Goal: Transaction & Acquisition: Subscribe to service/newsletter

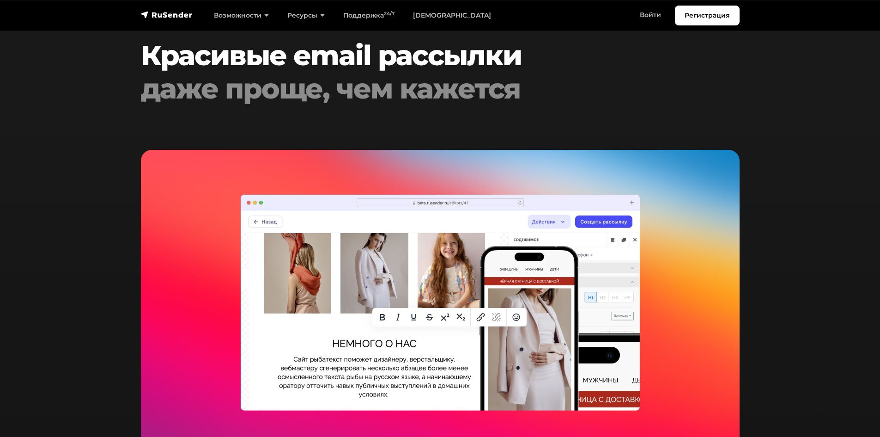
scroll to position [1986, 0]
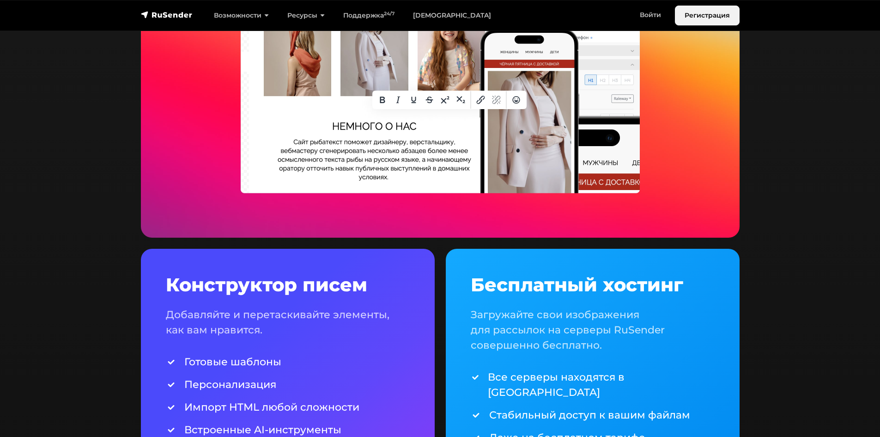
click at [719, 11] on link "Регистрация" at bounding box center [707, 16] width 65 height 20
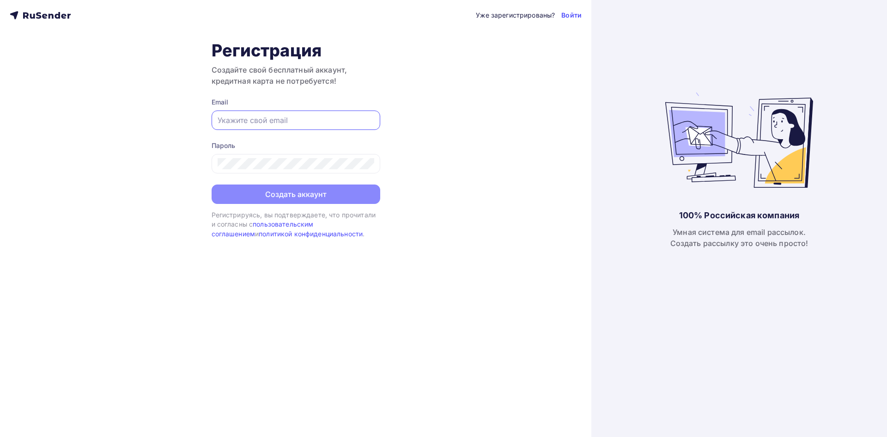
click at [307, 120] on input "text" at bounding box center [296, 120] width 157 height 11
type input "л"
type input "[EMAIL_ADDRESS][DOMAIN_NAME]"
click at [294, 155] on div at bounding box center [296, 163] width 169 height 19
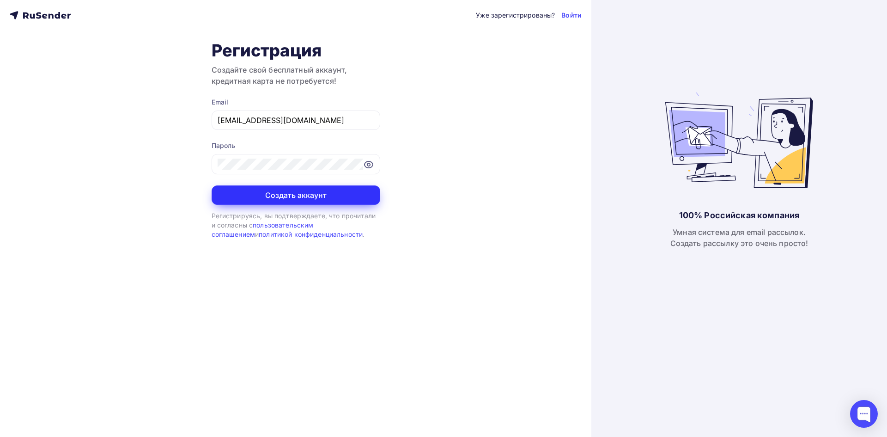
click at [321, 191] on button "Создать аккаунт" at bounding box center [296, 194] width 169 height 19
click at [347, 195] on button "Создать аккаунт" at bounding box center [296, 194] width 169 height 19
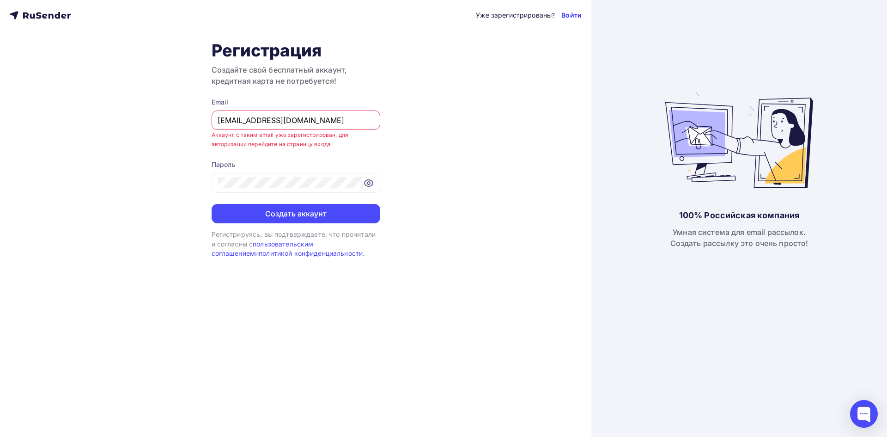
click at [571, 15] on link "Войти" at bounding box center [571, 15] width 20 height 9
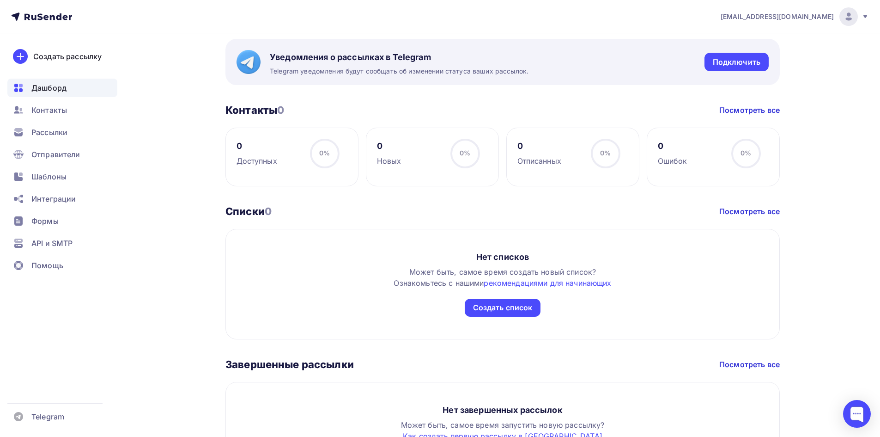
scroll to position [167, 0]
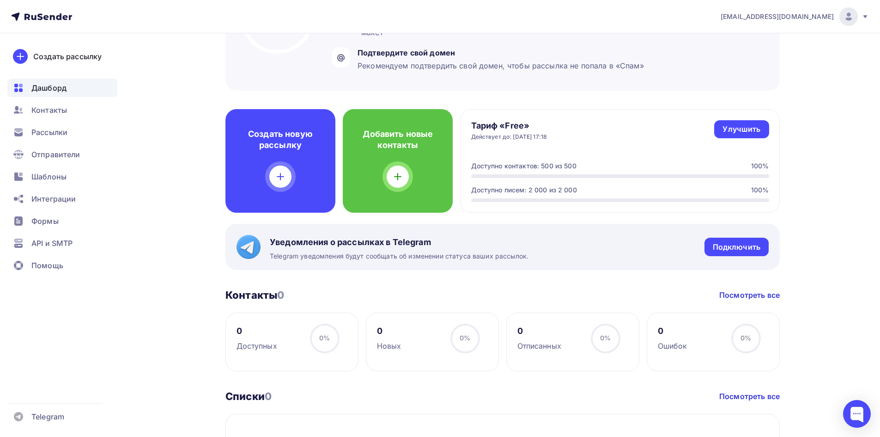
click at [69, 253] on ul "Дашборд Контакты Рассылки Отправители Шаблоны Интеграции Формы API и SMTP Помощь" at bounding box center [62, 179] width 110 height 201
click at [68, 248] on span "API и SMTP" at bounding box center [51, 242] width 41 height 11
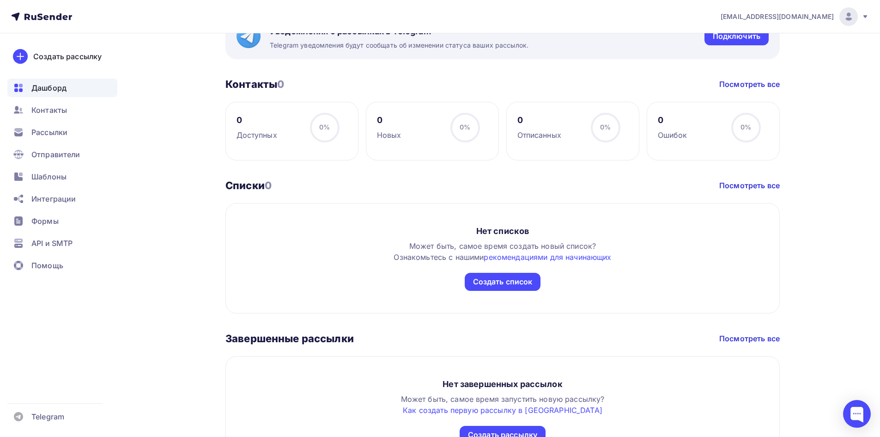
scroll to position [444, 0]
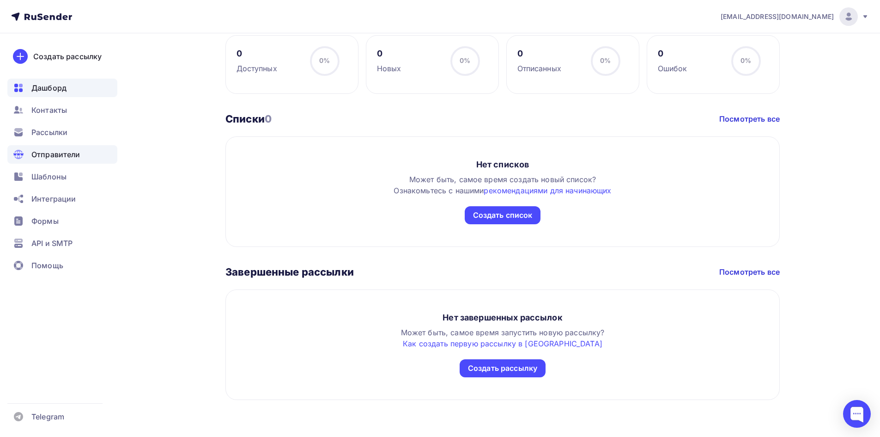
click at [72, 156] on span "Отправители" at bounding box center [55, 154] width 49 height 11
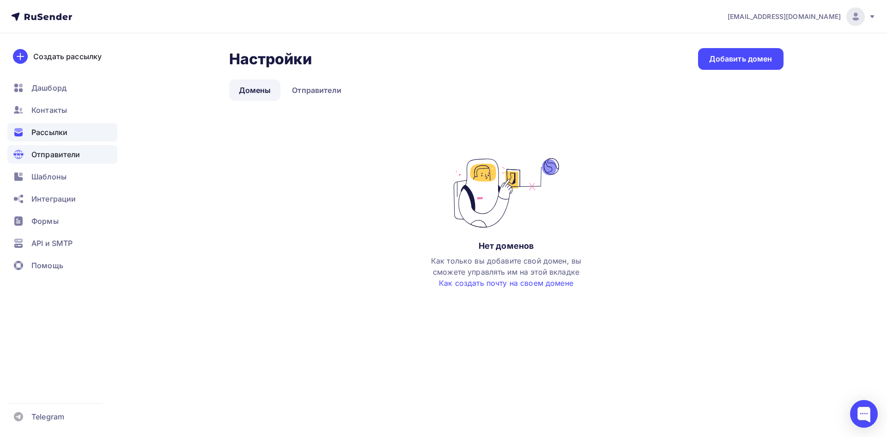
click at [70, 136] on div "Рассылки" at bounding box center [62, 132] width 110 height 18
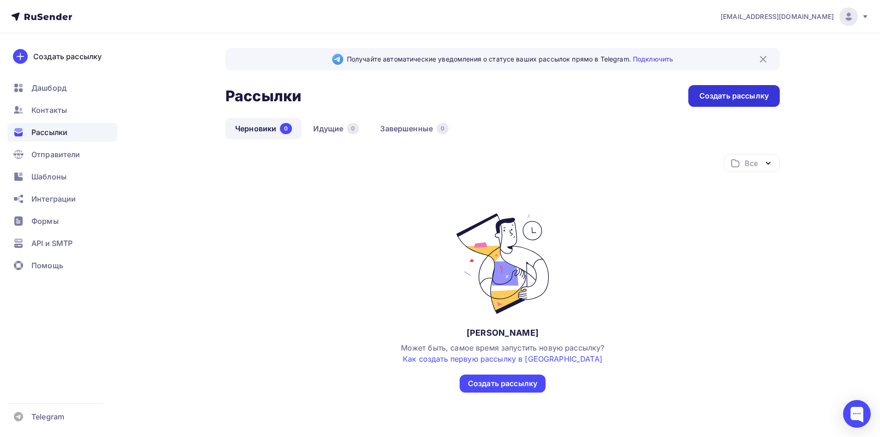
click at [740, 91] on div "Создать рассылку" at bounding box center [733, 96] width 69 height 11
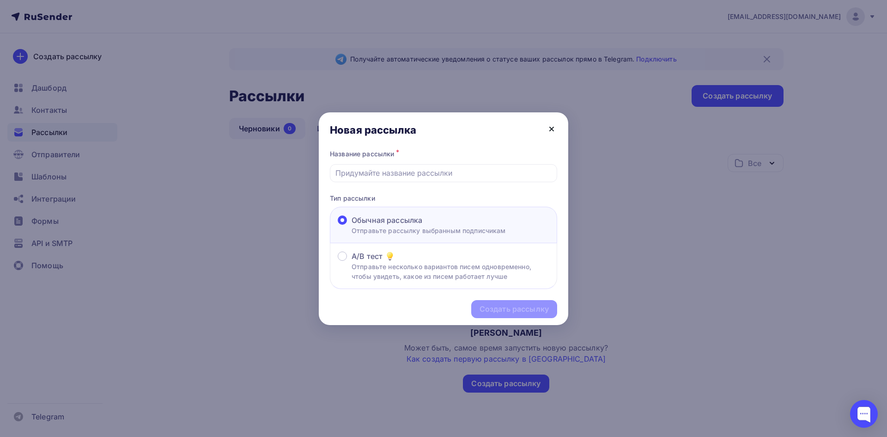
click at [547, 127] on icon at bounding box center [551, 128] width 11 height 11
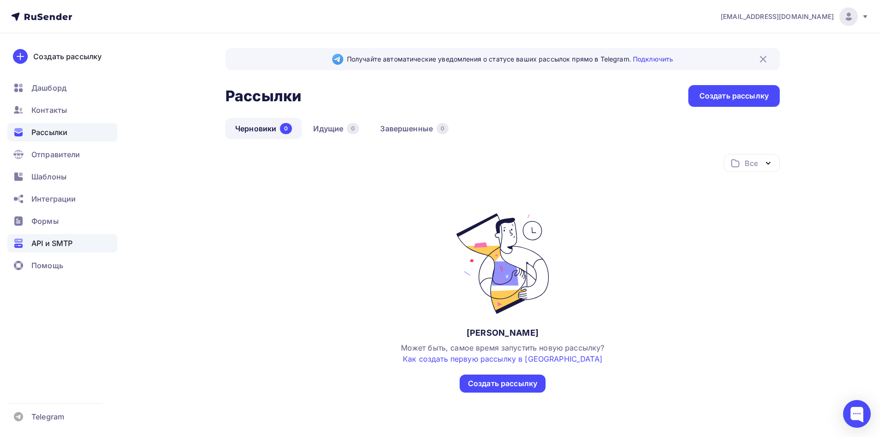
click at [46, 247] on span "API и SMTP" at bounding box center [51, 242] width 41 height 11
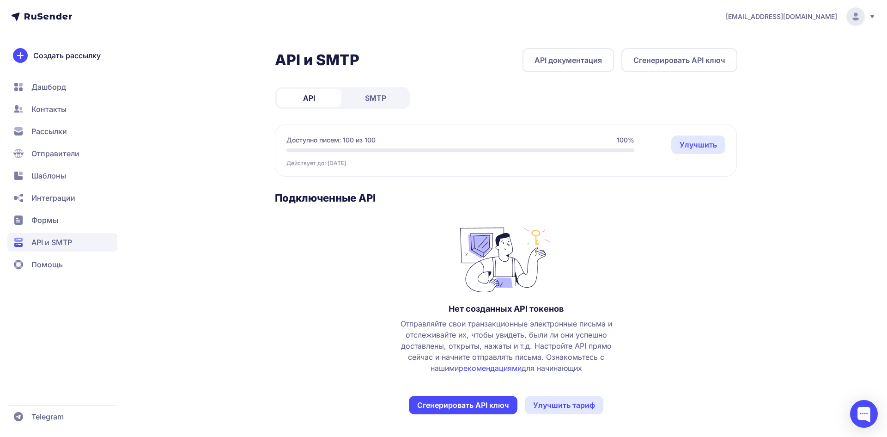
click at [380, 103] on link "SMTP" at bounding box center [375, 98] width 65 height 18
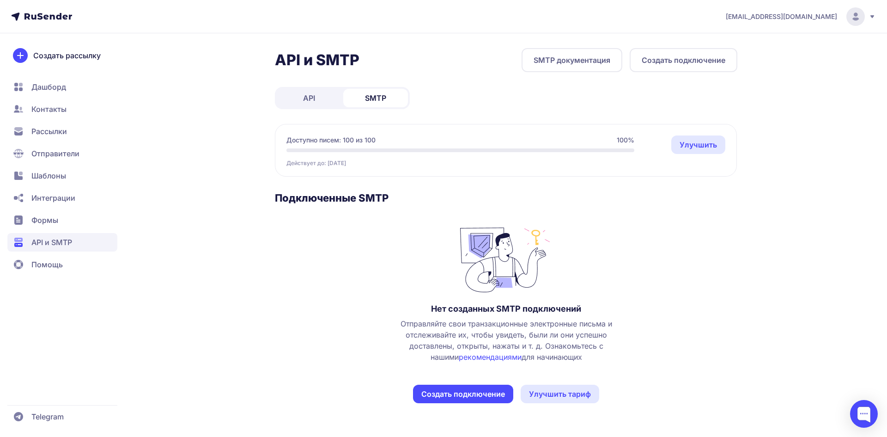
click at [293, 100] on link "API" at bounding box center [309, 98] width 65 height 18
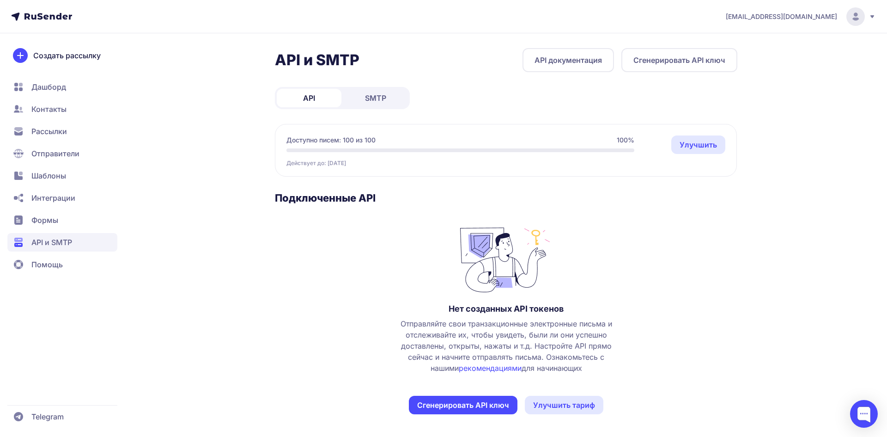
click at [374, 98] on span "SMTP" at bounding box center [375, 97] width 21 height 11
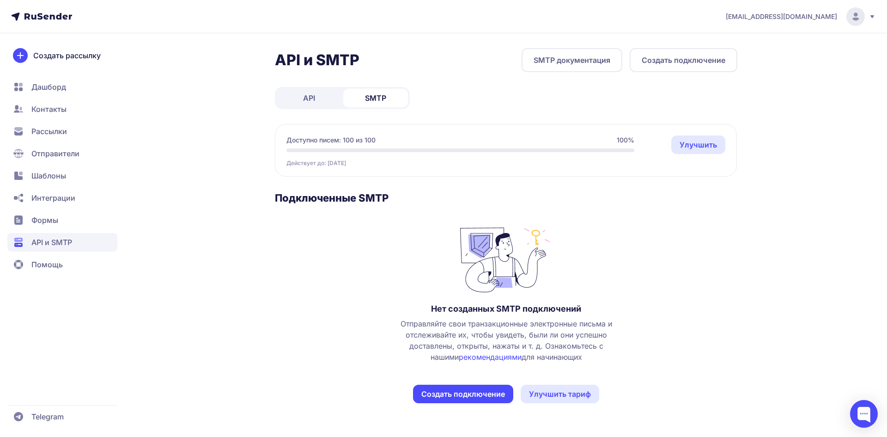
click at [303, 104] on link "API" at bounding box center [309, 98] width 65 height 18
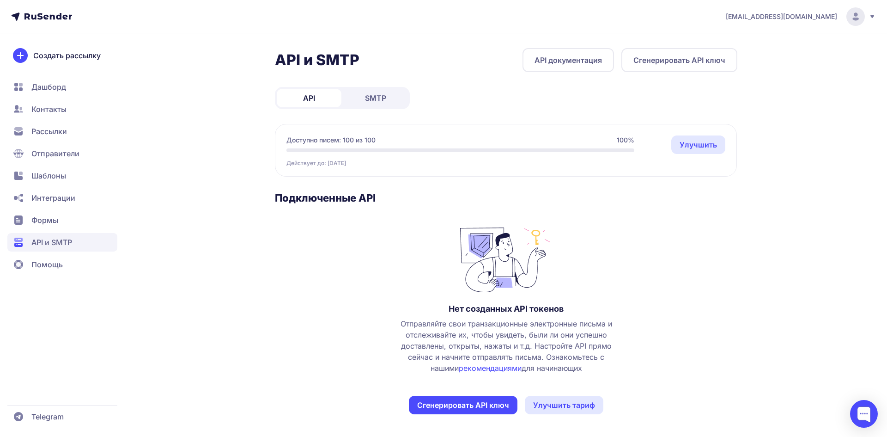
click at [62, 132] on span "Рассылки" at bounding box center [49, 131] width 36 height 11
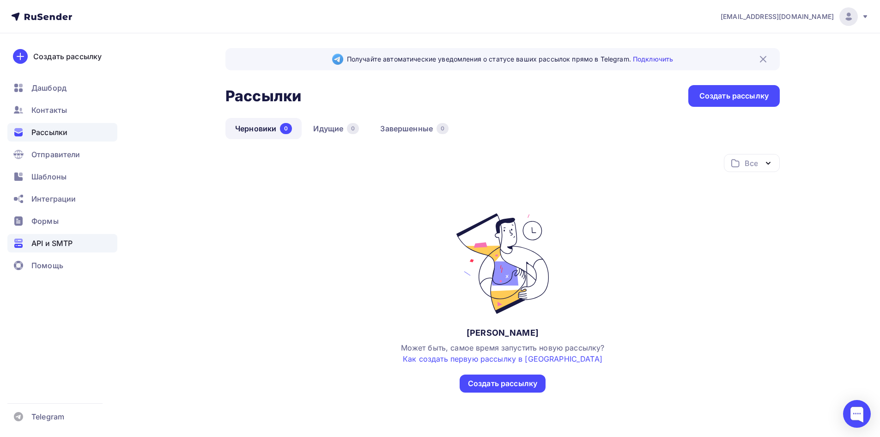
click at [50, 247] on span "API и SMTP" at bounding box center [51, 242] width 41 height 11
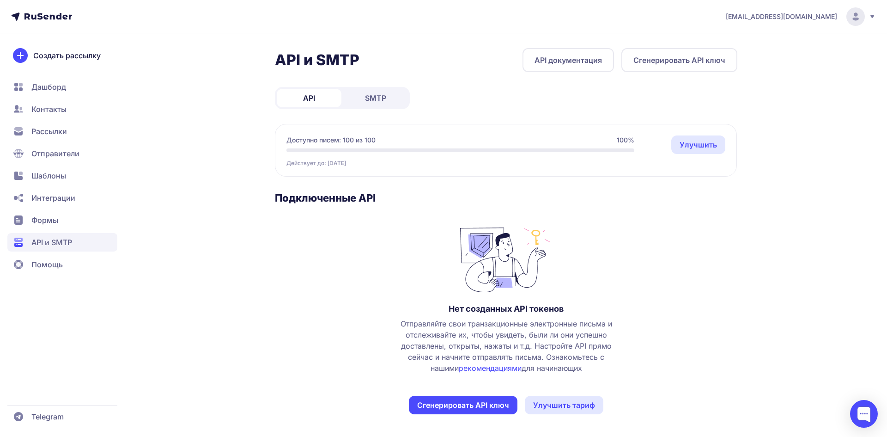
click at [56, 215] on span "Формы" at bounding box center [44, 219] width 27 height 11
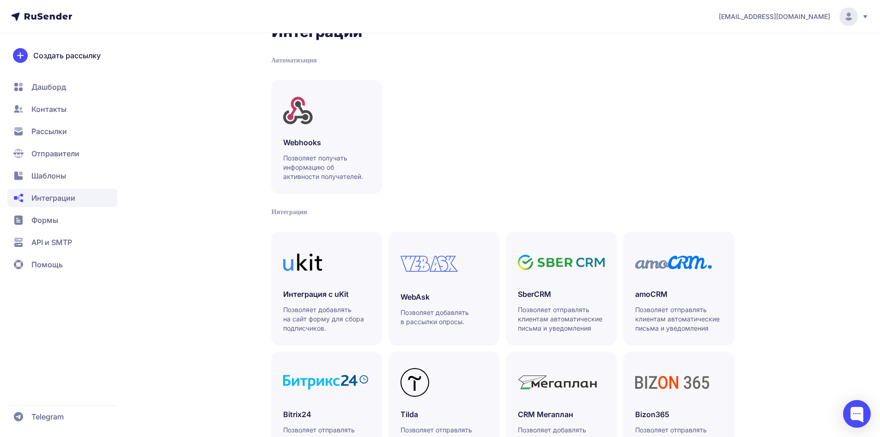
scroll to position [14, 0]
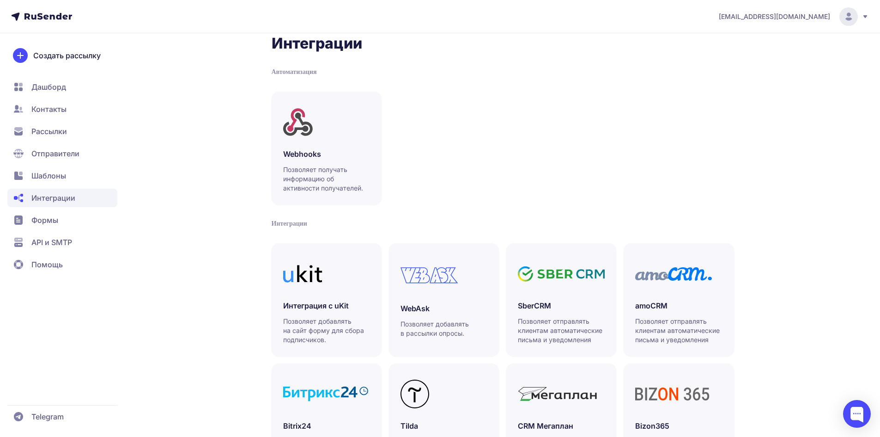
click at [61, 169] on span "Шаблоны" at bounding box center [62, 175] width 110 height 18
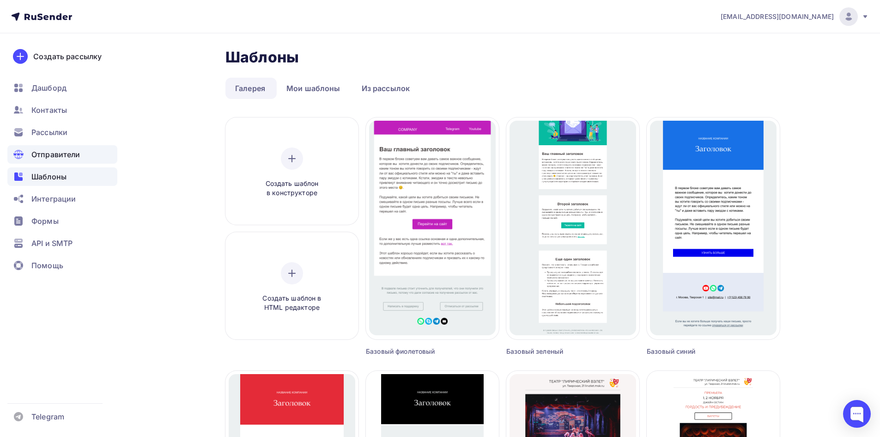
click at [60, 155] on span "Отправители" at bounding box center [55, 154] width 49 height 11
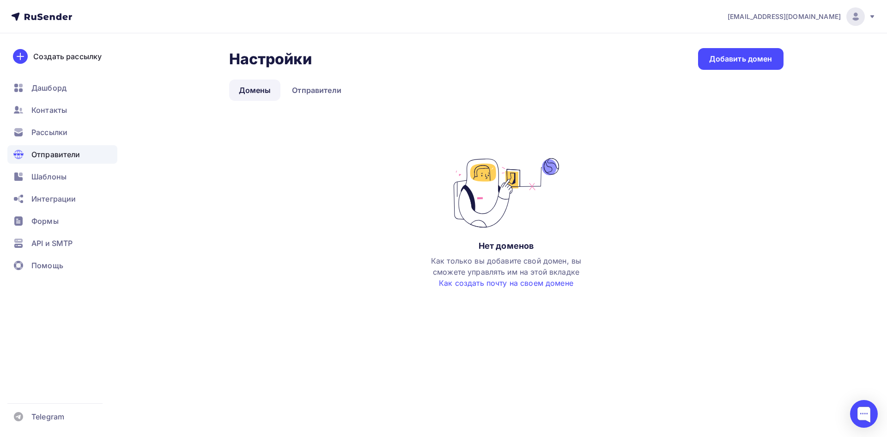
click at [95, 150] on div "Отправители" at bounding box center [62, 154] width 110 height 18
click at [85, 140] on div "Рассылки" at bounding box center [62, 132] width 110 height 18
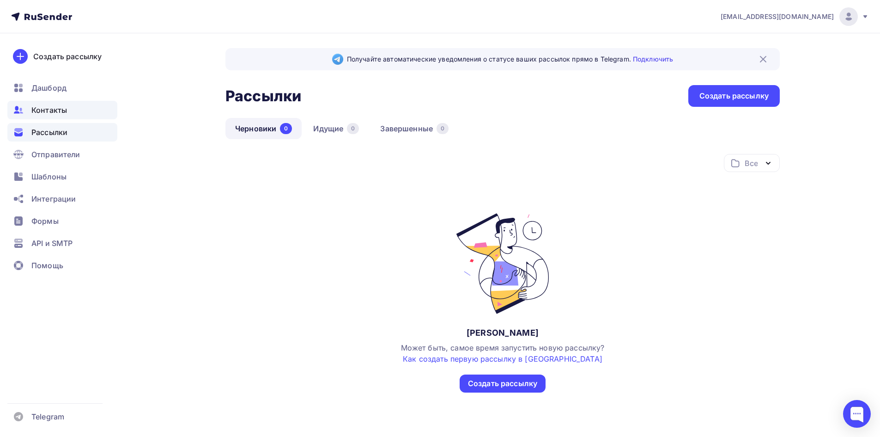
click at [74, 113] on div "Контакты" at bounding box center [62, 110] width 110 height 18
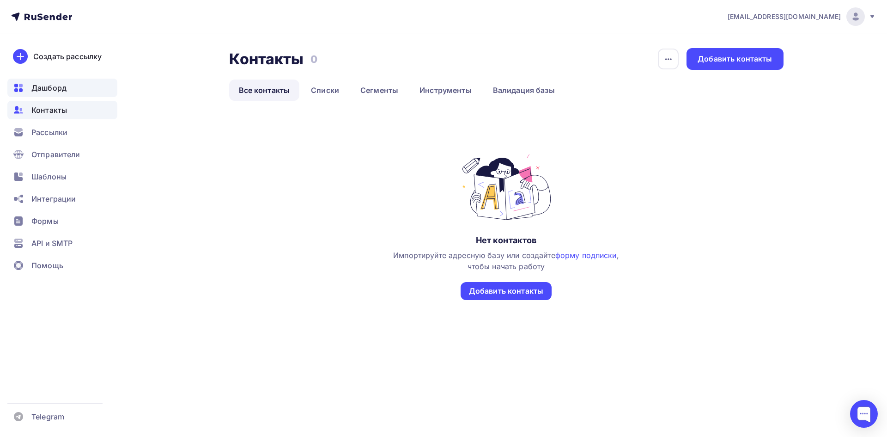
click at [64, 95] on div "Дашборд" at bounding box center [62, 88] width 110 height 18
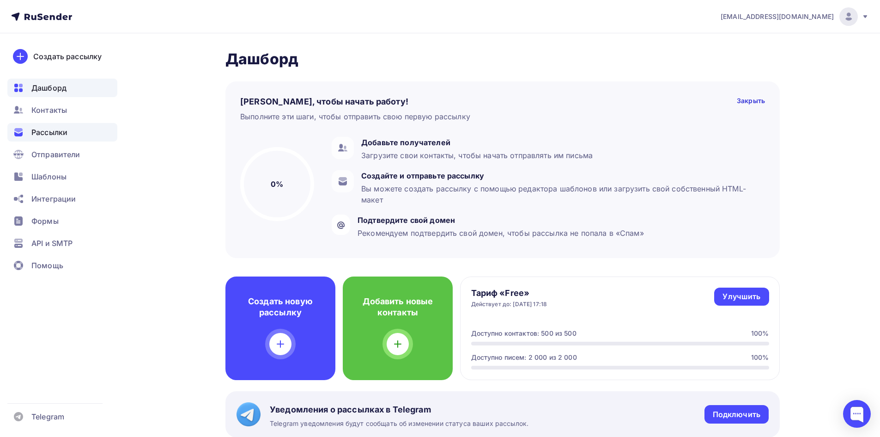
click at [82, 133] on div "Рассылки" at bounding box center [62, 132] width 110 height 18
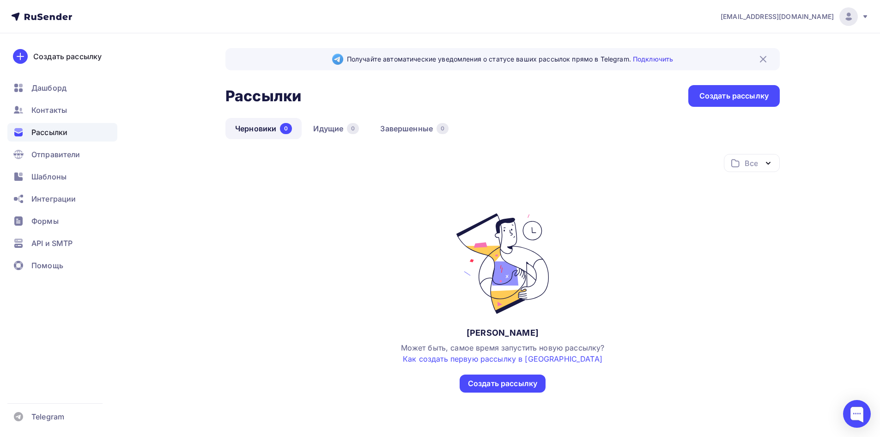
click at [840, 17] on div at bounding box center [848, 16] width 18 height 18
click at [85, 240] on div "API и SMTP" at bounding box center [62, 243] width 110 height 18
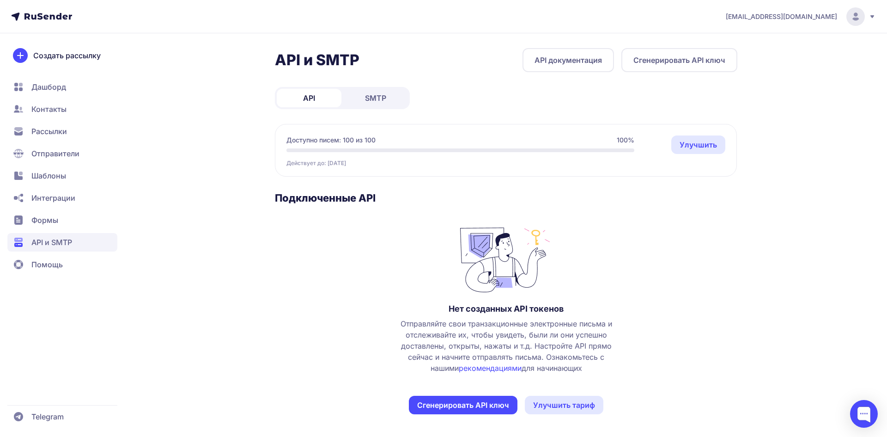
click at [482, 365] on link "рекомендациями" at bounding box center [490, 367] width 63 height 9
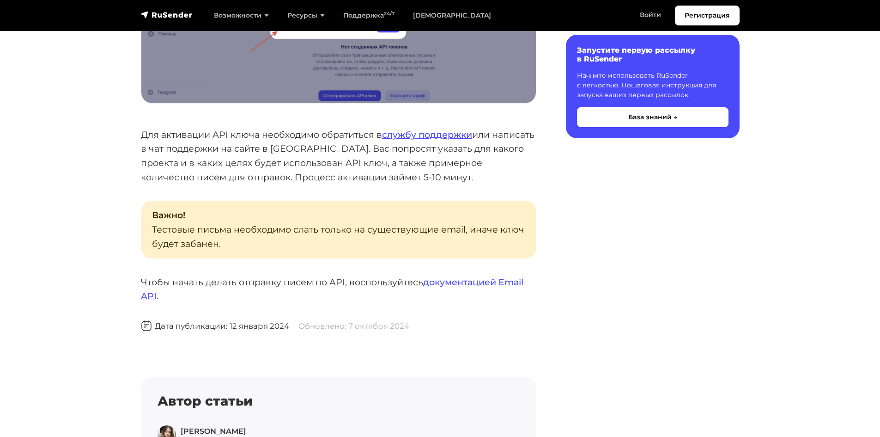
scroll to position [970, 0]
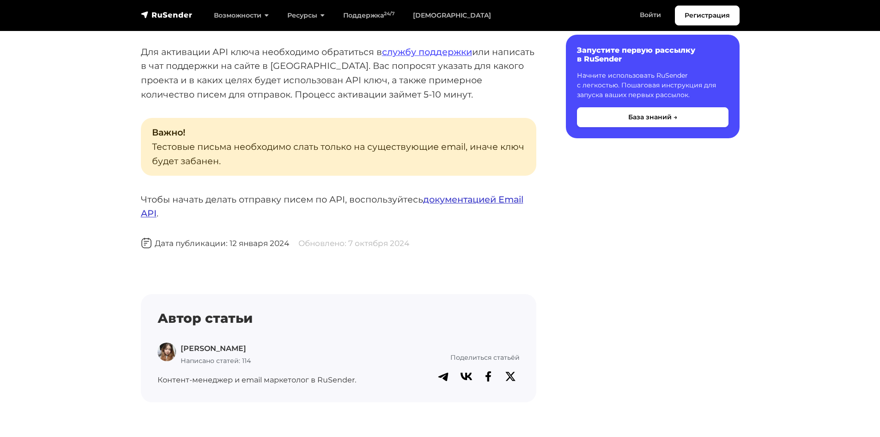
click at [451, 196] on link "документацией Email API" at bounding box center [332, 206] width 382 height 25
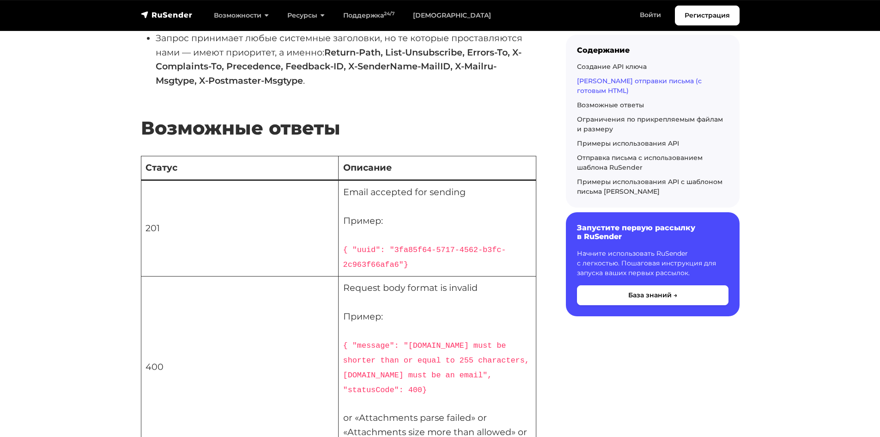
scroll to position [1848, 0]
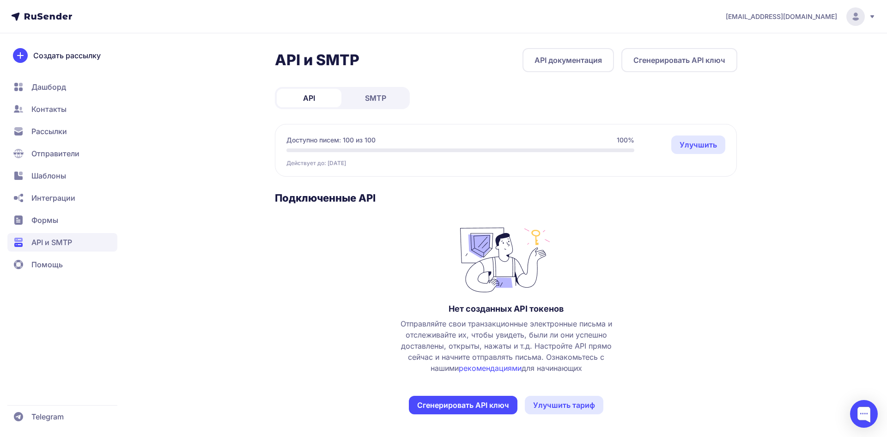
click at [548, 407] on link "Улучшить тариф" at bounding box center [564, 404] width 79 height 18
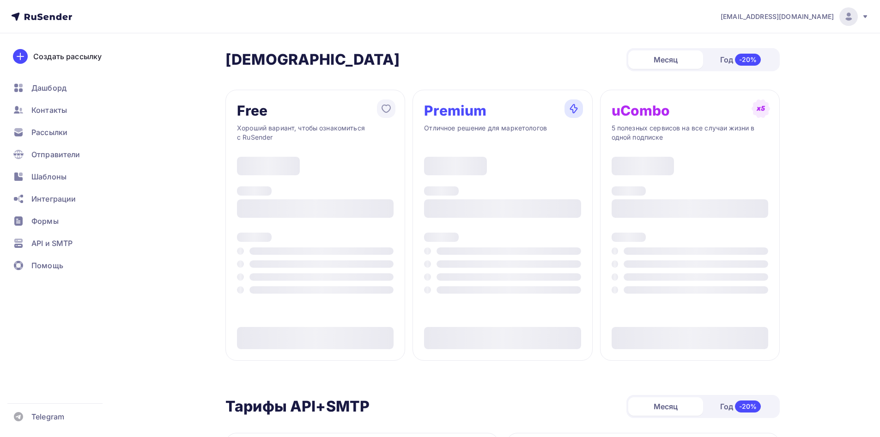
type input "500"
type input "100"
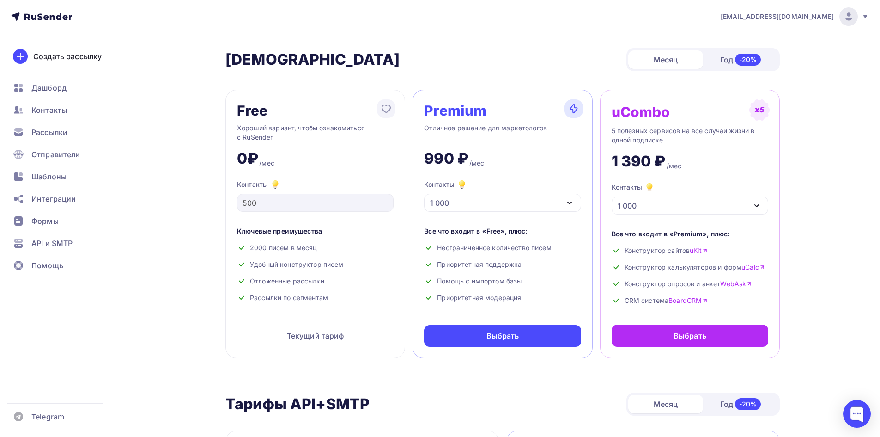
click at [529, 202] on div "1 000" at bounding box center [502, 203] width 157 height 18
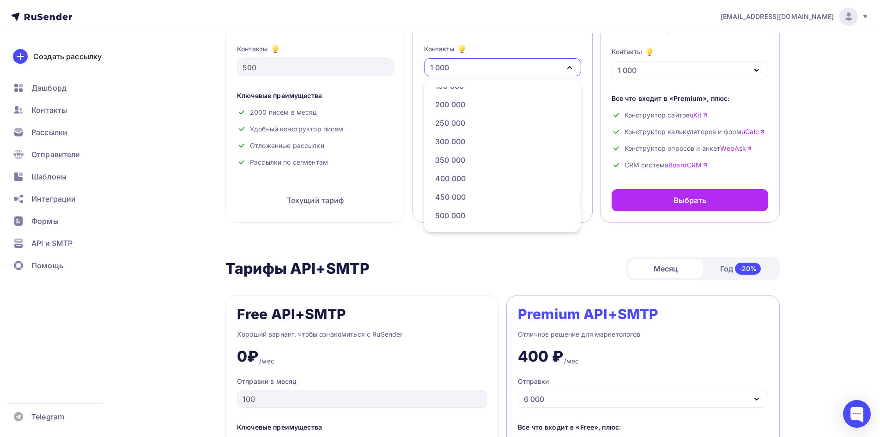
scroll to position [277, 0]
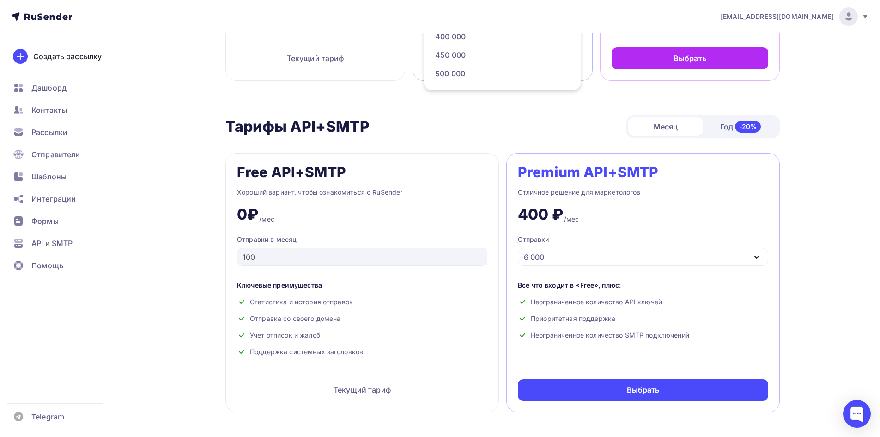
click at [864, 205] on div "kanin@livornica.com Аккаунт Тарифы Выйти Создать рассылку Дашборд Контакты Расс…" at bounding box center [440, 442] width 880 height 1438
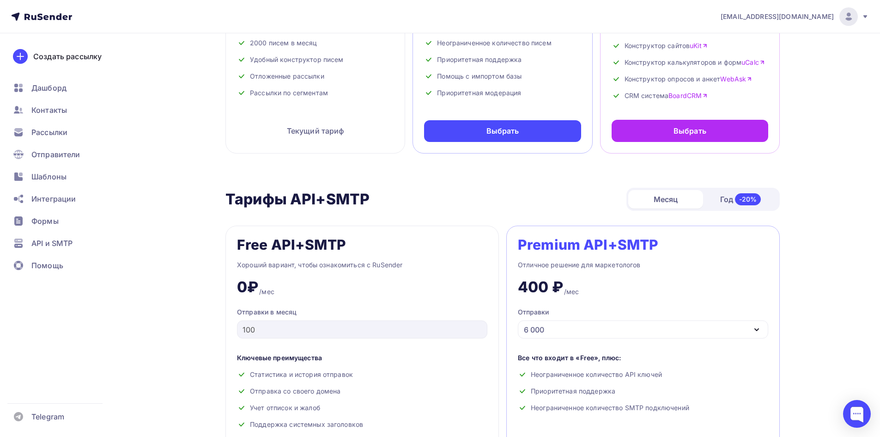
scroll to position [0, 0]
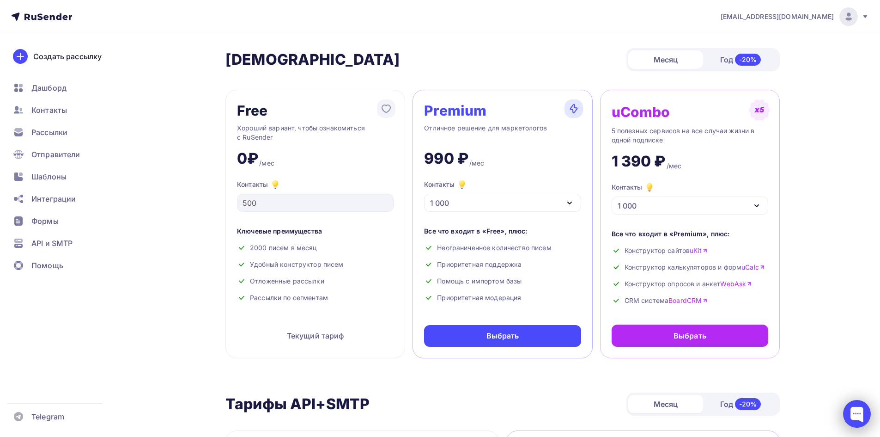
click at [852, 410] on div at bounding box center [857, 414] width 28 height 28
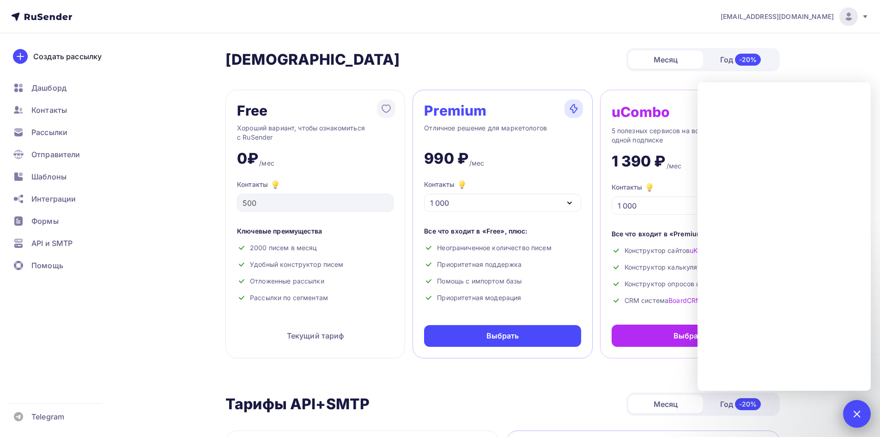
click at [864, 412] on div at bounding box center [857, 414] width 28 height 28
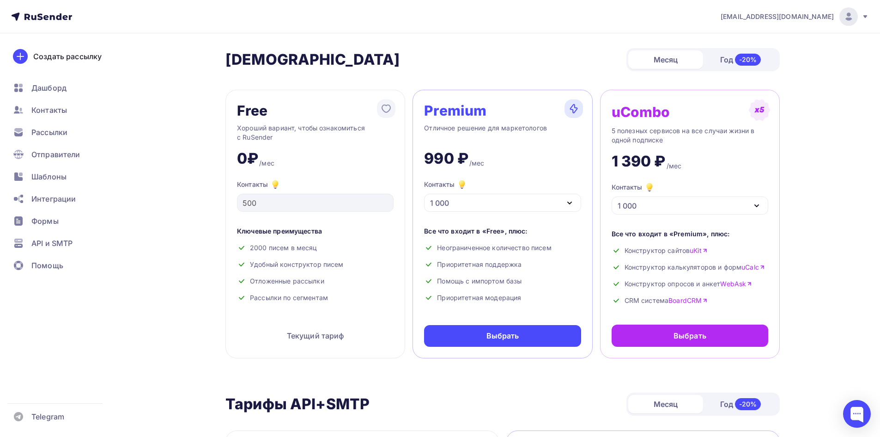
click at [737, 56] on div "-20%" at bounding box center [748, 60] width 26 height 12
click at [685, 57] on div "Месяц" at bounding box center [665, 59] width 75 height 18
click at [479, 205] on div "1 000" at bounding box center [502, 203] width 157 height 18
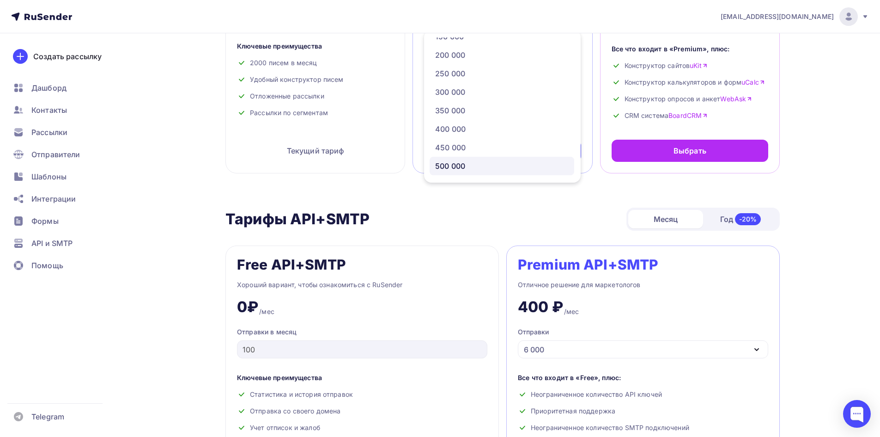
click at [452, 169] on div "500 000" at bounding box center [450, 165] width 30 height 11
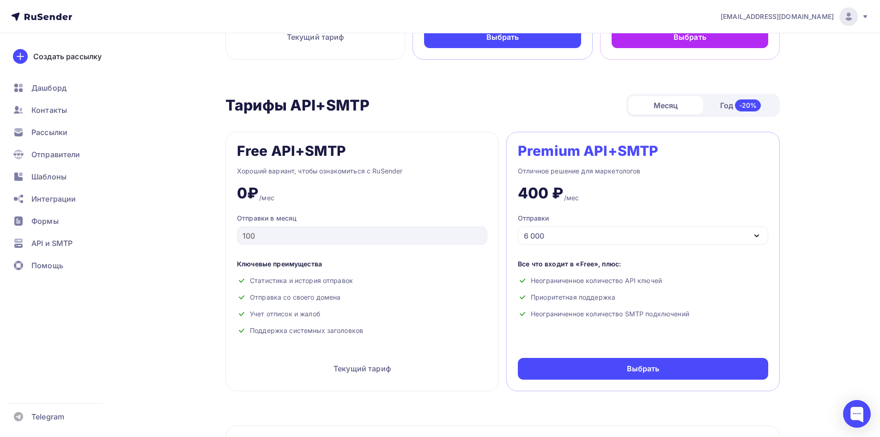
scroll to position [297, 0]
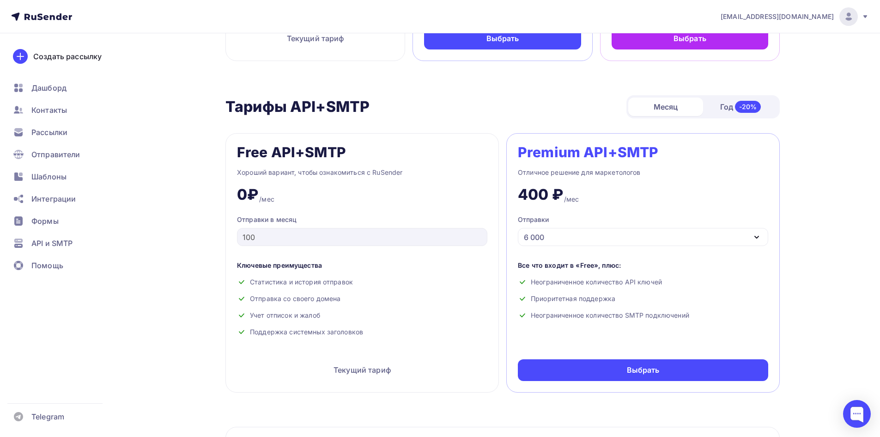
click at [562, 238] on div "6 000" at bounding box center [643, 237] width 250 height 18
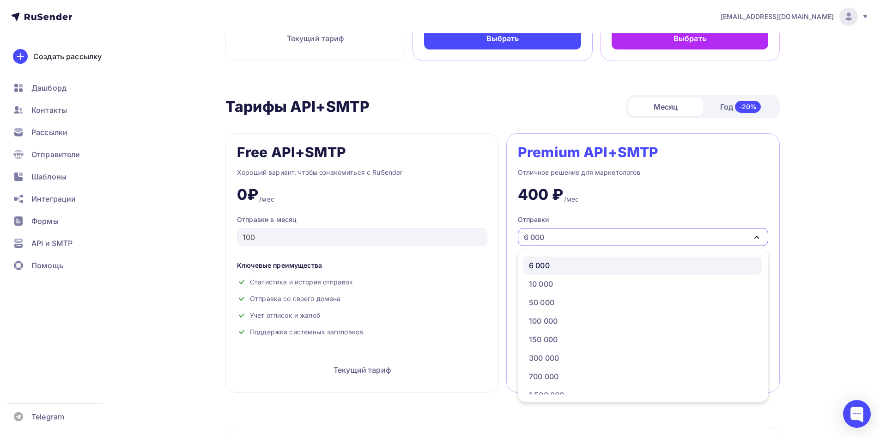
scroll to position [0, 0]
click at [864, 211] on div "kanin@livornica.com Аккаунт Тарифы Выйти Создать рассылку Дашборд Контакты Расс…" at bounding box center [440, 422] width 880 height 1438
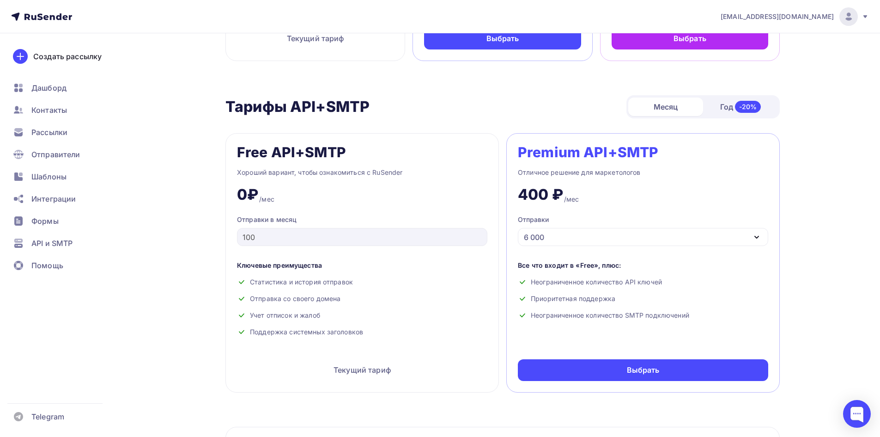
click at [631, 233] on div "6 000" at bounding box center [643, 237] width 250 height 18
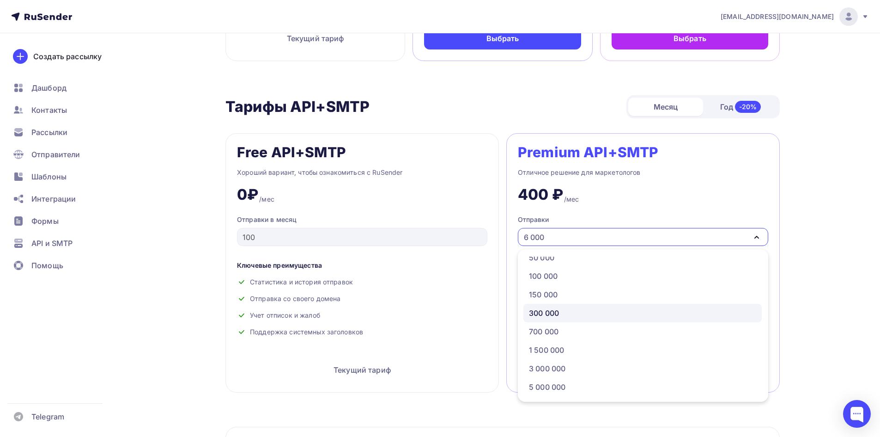
scroll to position [47, 0]
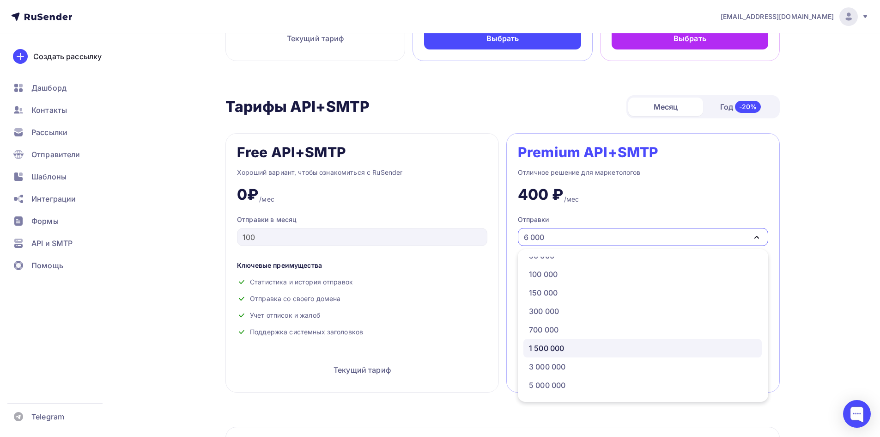
click at [609, 353] on div "1 500 000" at bounding box center [642, 347] width 227 height 11
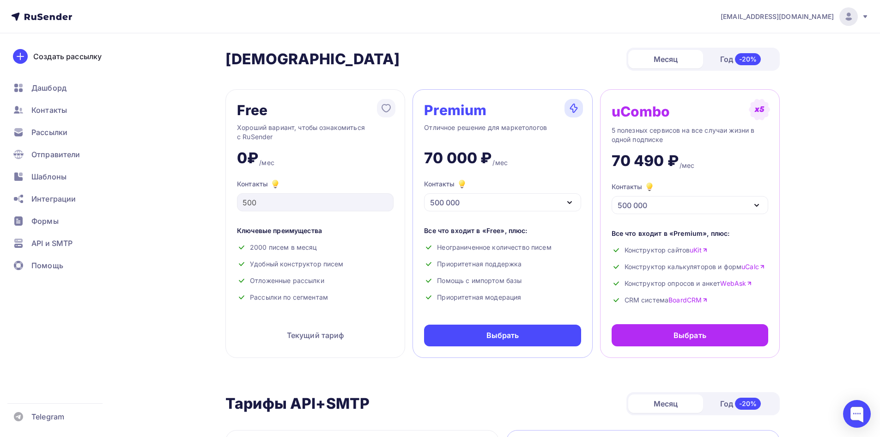
scroll to position [0, 0]
click at [67, 177] on div "Шаблоны" at bounding box center [62, 176] width 110 height 18
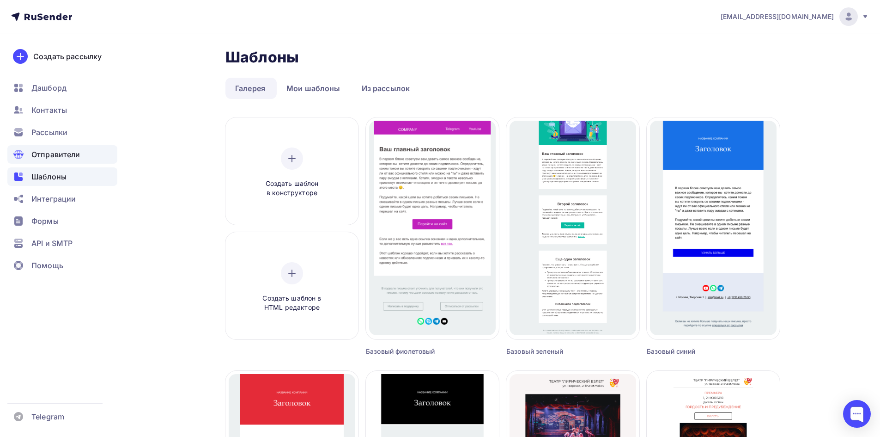
click at [61, 157] on span "Отправители" at bounding box center [55, 154] width 49 height 11
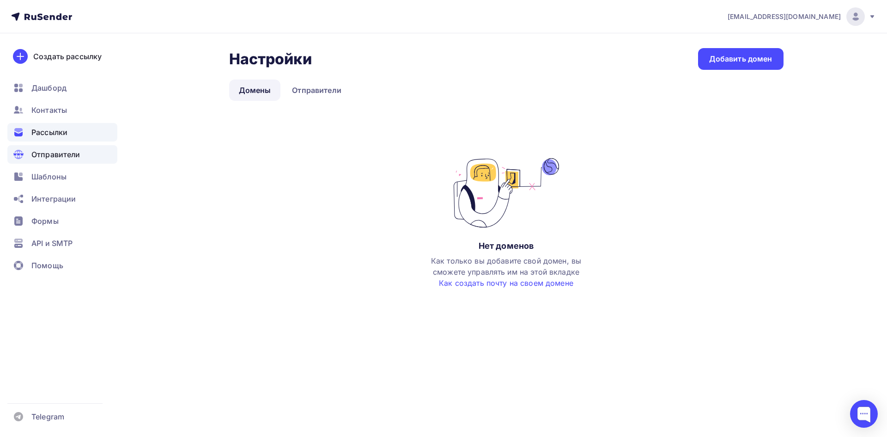
click at [53, 136] on span "Рассылки" at bounding box center [49, 132] width 36 height 11
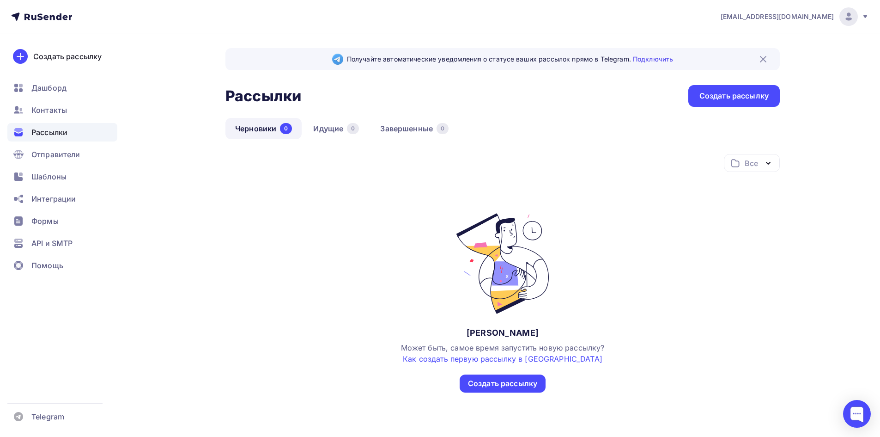
click at [52, 119] on ul "Дашборд Контакты Рассылки Отправители Шаблоны Интеграции Формы API и SMTP Помощь" at bounding box center [62, 179] width 110 height 201
click at [51, 107] on span "Контакты" at bounding box center [49, 109] width 36 height 11
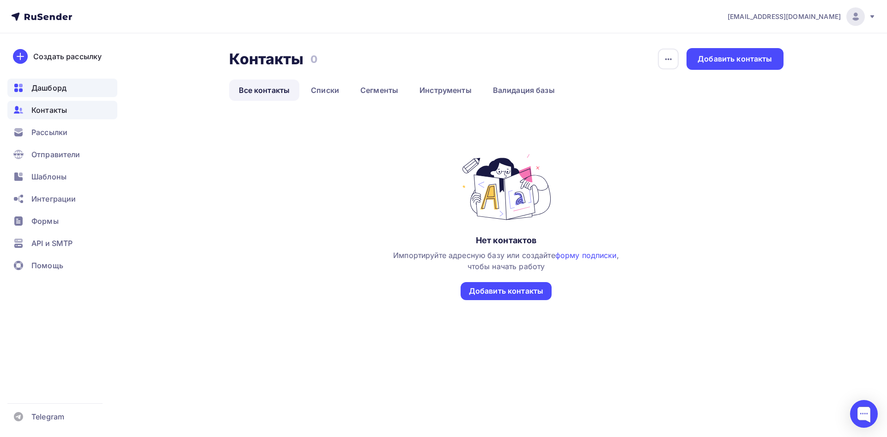
click at [56, 89] on span "Дашборд" at bounding box center [48, 87] width 35 height 11
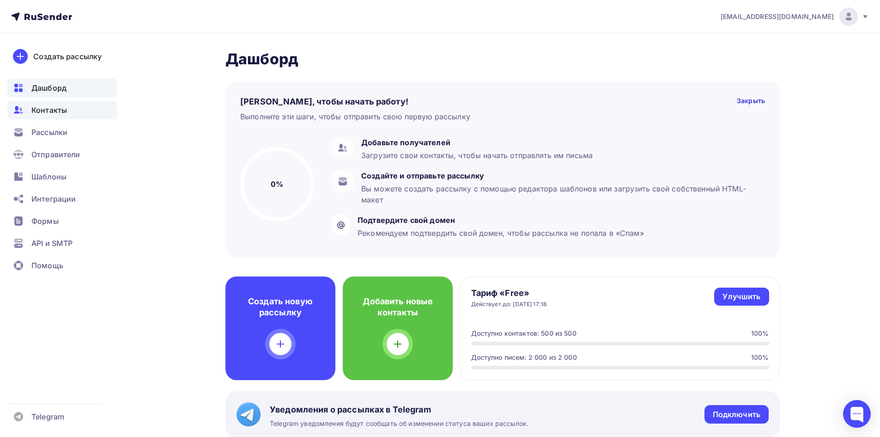
click at [55, 111] on span "Контакты" at bounding box center [49, 109] width 36 height 11
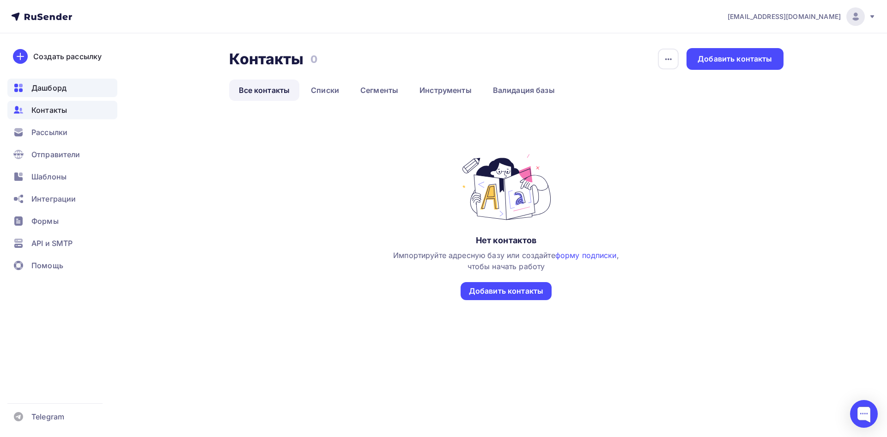
click at [64, 96] on div "Дашборд" at bounding box center [62, 88] width 110 height 18
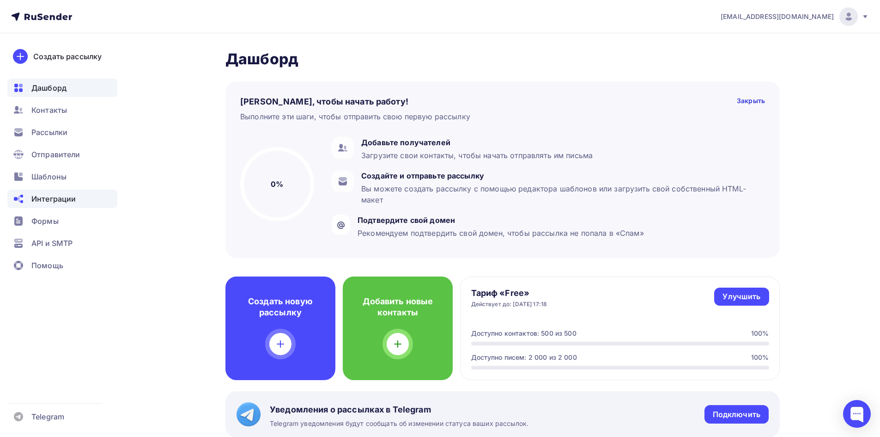
click at [55, 207] on div "Интеграции" at bounding box center [62, 198] width 110 height 18
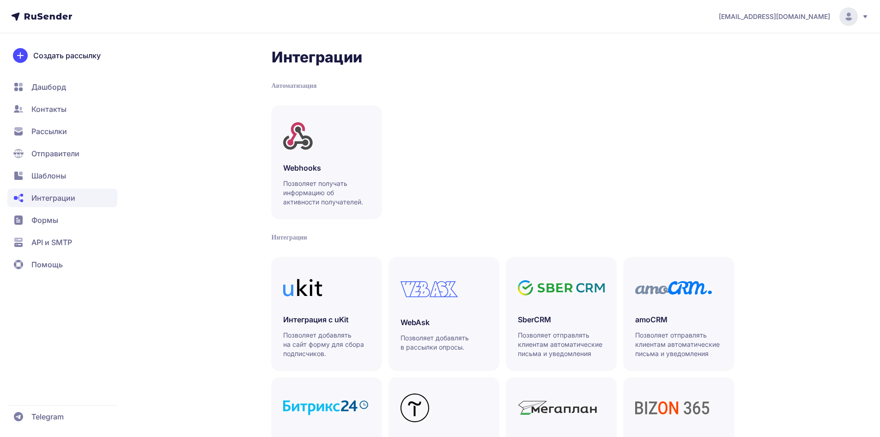
click at [67, 129] on span "Рассылки" at bounding box center [62, 131] width 110 height 18
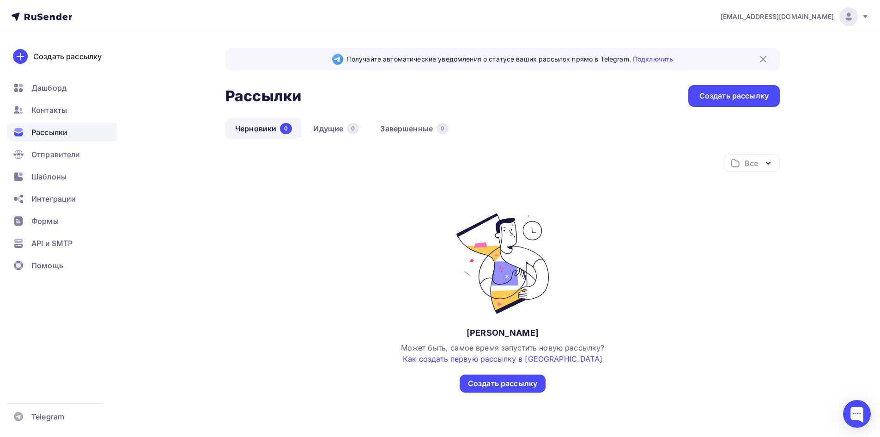
click at [64, 120] on ul "Дашборд Контакты Рассылки Отправители Шаблоны Интеграции Формы API и SMTP Помощь" at bounding box center [62, 179] width 110 height 201
click at [63, 114] on span "Контакты" at bounding box center [49, 109] width 36 height 11
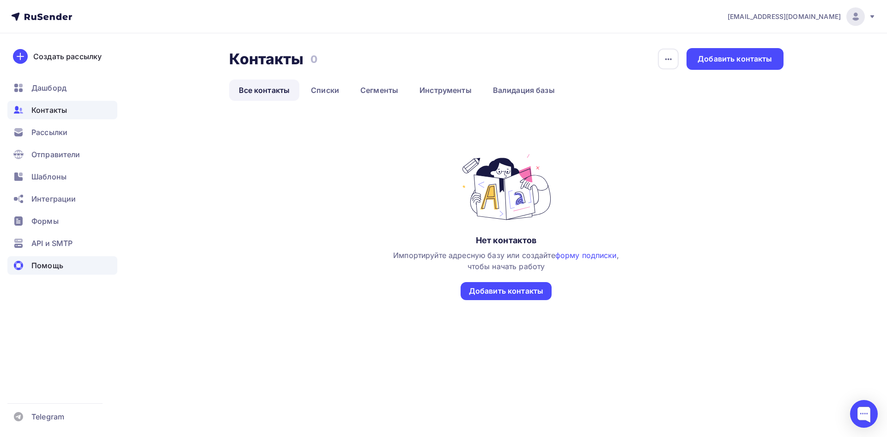
click at [49, 271] on div "Помощь" at bounding box center [62, 265] width 110 height 18
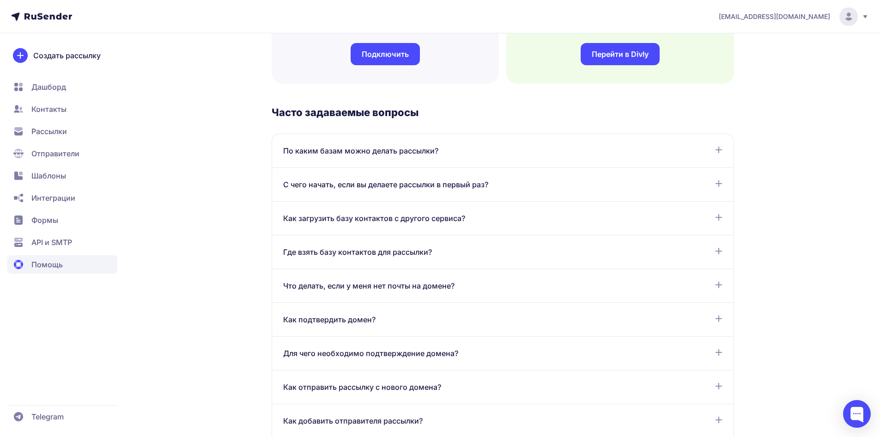
scroll to position [416, 0]
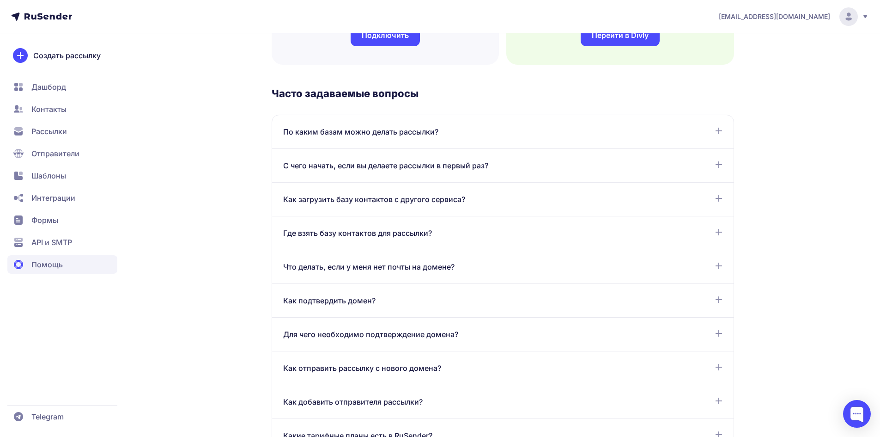
click at [352, 127] on span "По каким базам можно делать рассылки?" at bounding box center [360, 131] width 155 height 11
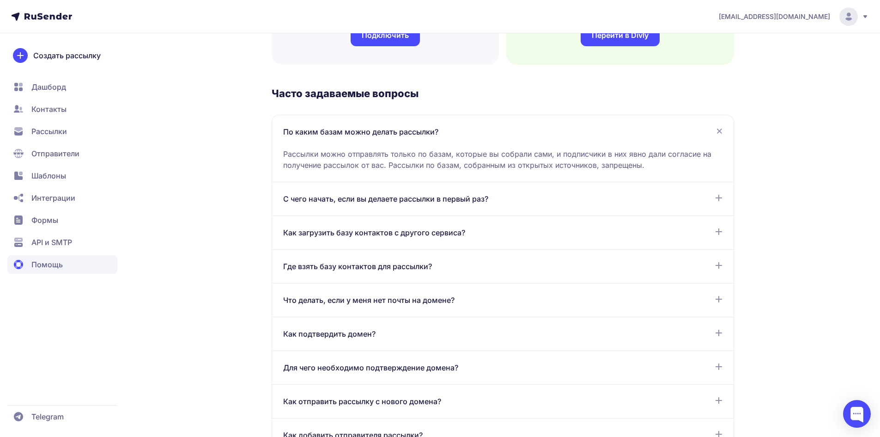
click at [352, 127] on span "По каким базам можно делать рассылки?" at bounding box center [360, 131] width 155 height 11
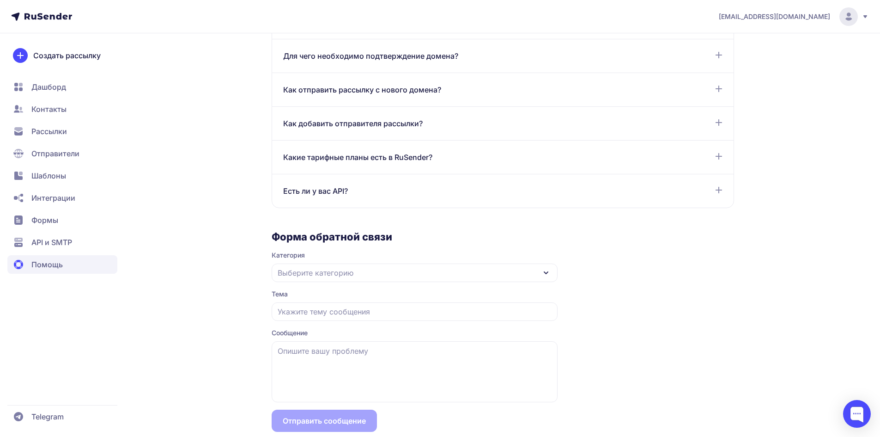
scroll to position [711, 0]
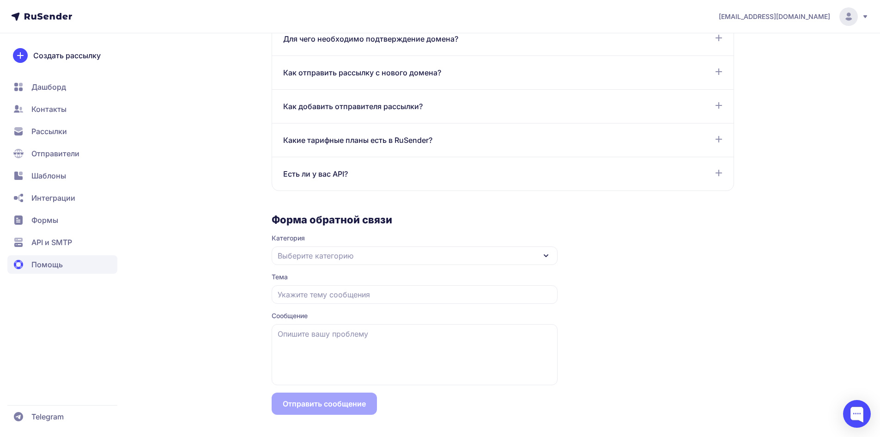
click at [317, 143] on span "Какие тарифные планы есть в RuSender?" at bounding box center [357, 139] width 149 height 11
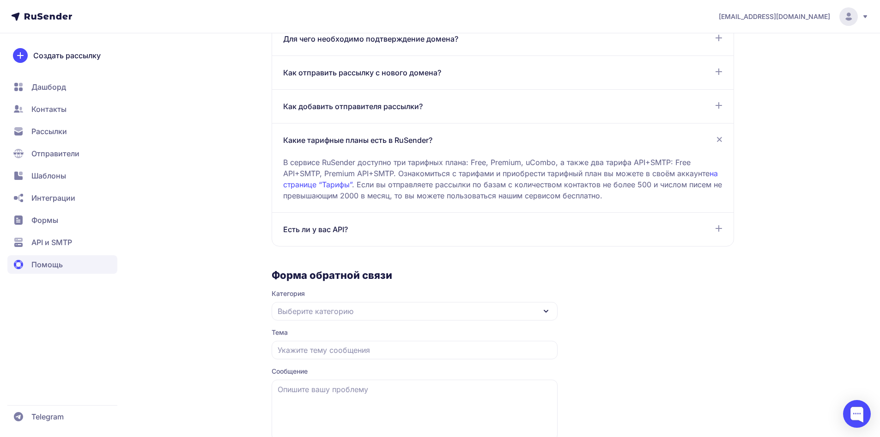
click at [320, 109] on span "Как добавить отправителя рассылки?" at bounding box center [353, 106] width 140 height 11
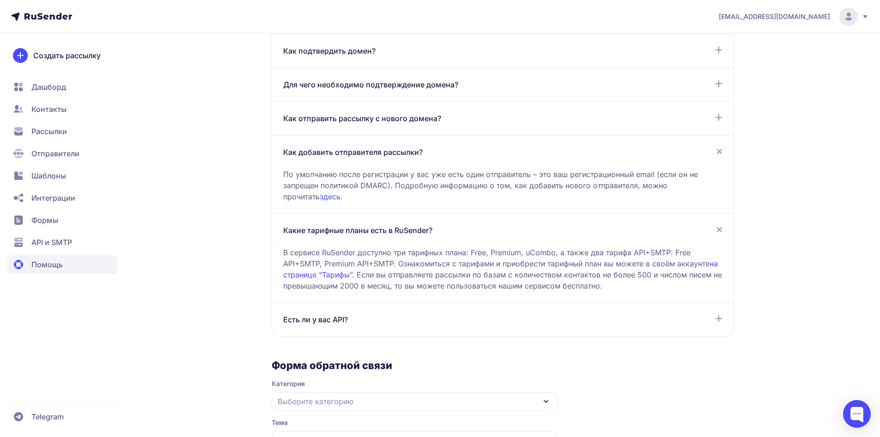
scroll to position [665, 0]
click at [334, 121] on span "Как отправить рассылку с нового домена?" at bounding box center [362, 118] width 158 height 11
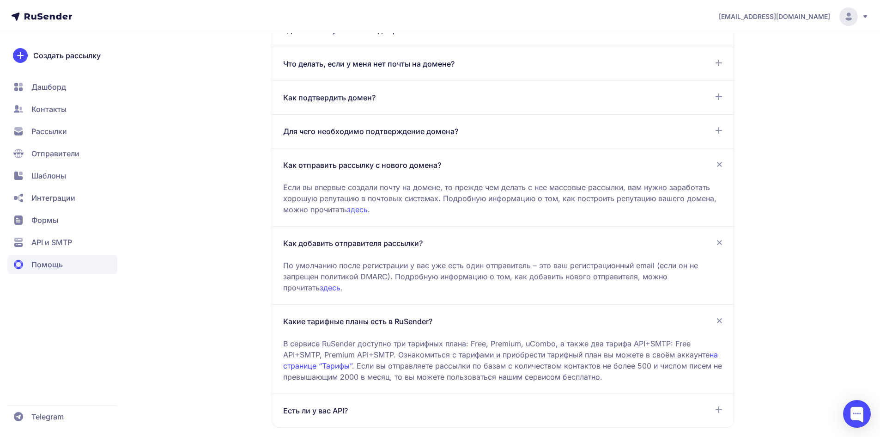
click at [330, 125] on div "Для чего необходимо подтверждение домена? Подтверждение домена является обязате…" at bounding box center [502, 132] width 461 height 34
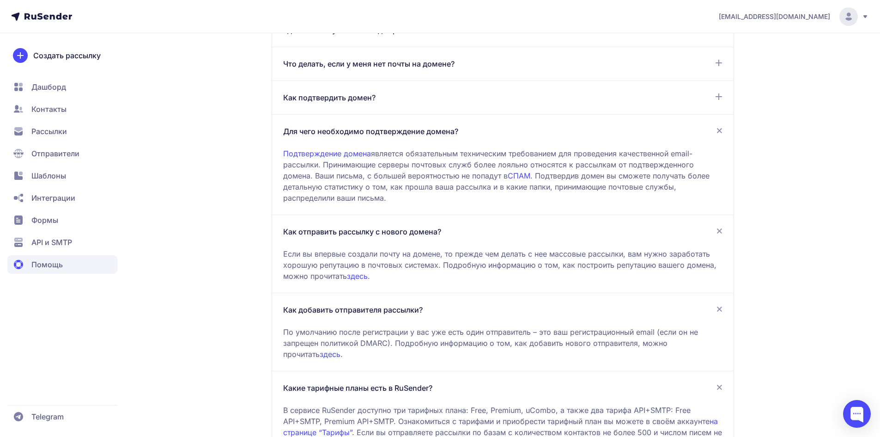
click at [324, 132] on span "Для чего необходимо подтверждение домена?" at bounding box center [370, 131] width 175 height 11
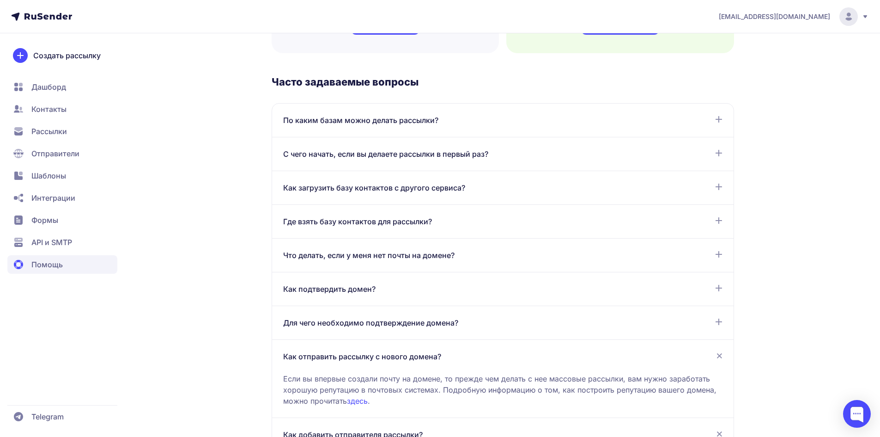
scroll to position [341, 0]
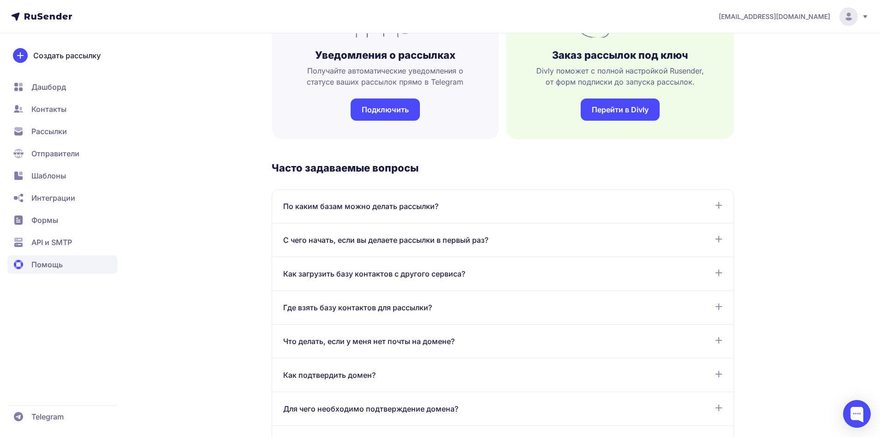
click at [59, 241] on span "API и SMTP" at bounding box center [51, 242] width 41 height 11
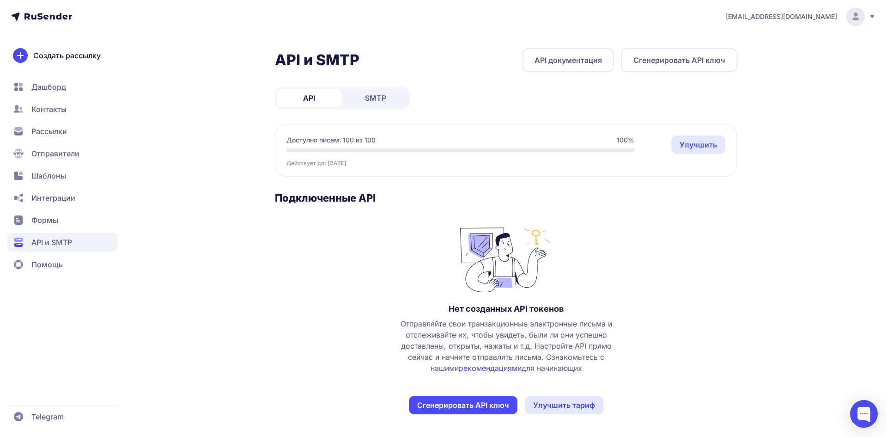
click at [376, 106] on link "SMTP" at bounding box center [375, 98] width 65 height 18
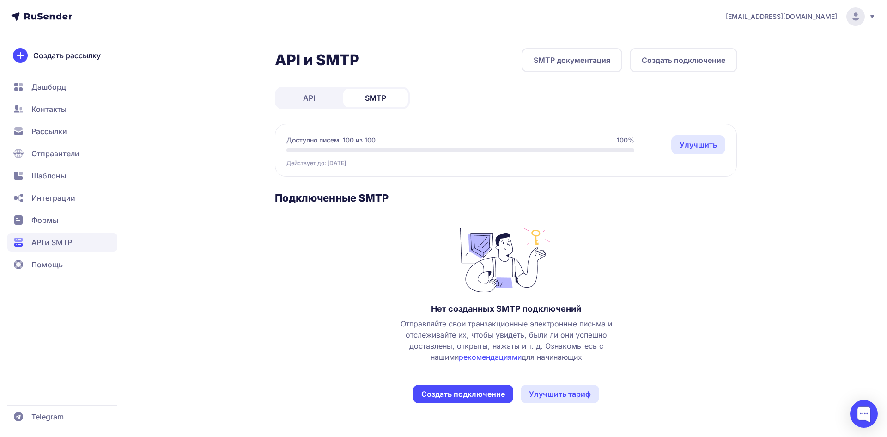
click at [594, 66] on link "SMTP документация" at bounding box center [572, 60] width 101 height 24
click at [53, 214] on span "Формы" at bounding box center [62, 220] width 110 height 18
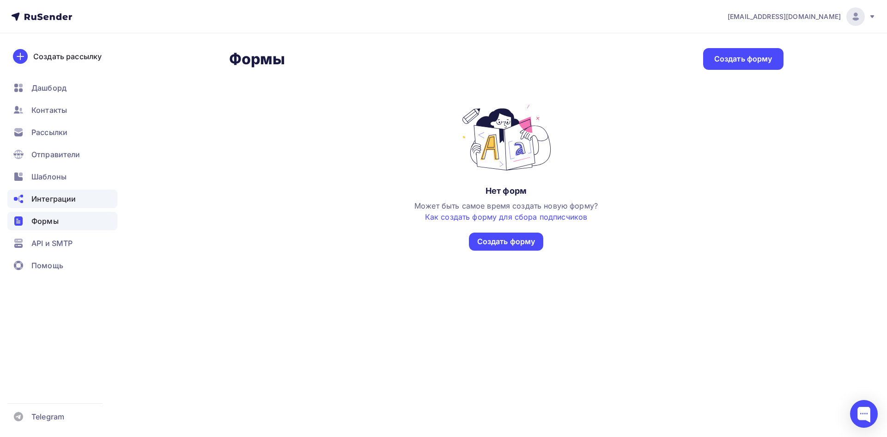
click at [47, 204] on span "Интеграции" at bounding box center [53, 198] width 44 height 11
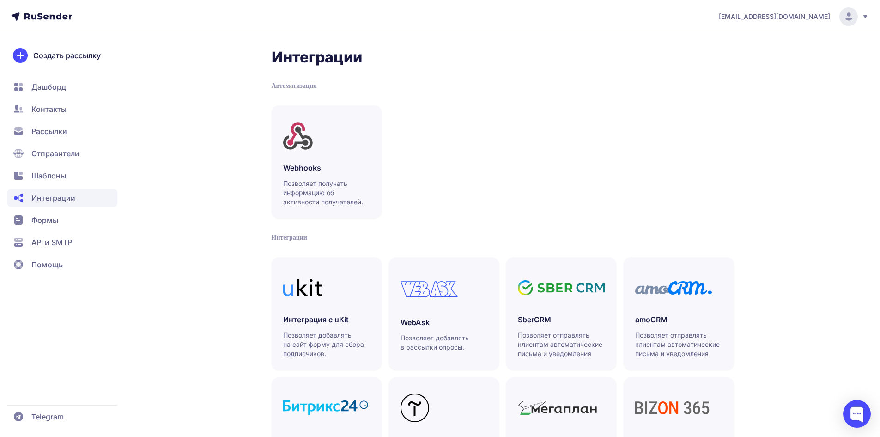
click at [62, 178] on span "Шаблоны" at bounding box center [48, 175] width 35 height 11
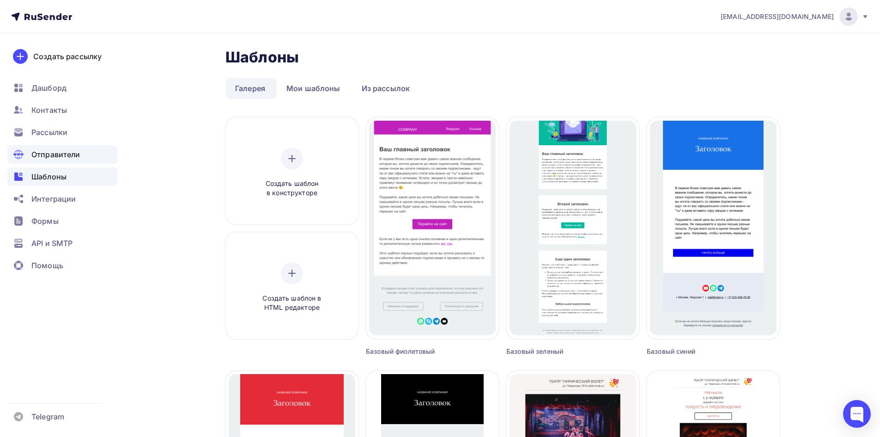
click at [97, 153] on div "Отправители" at bounding box center [62, 154] width 110 height 18
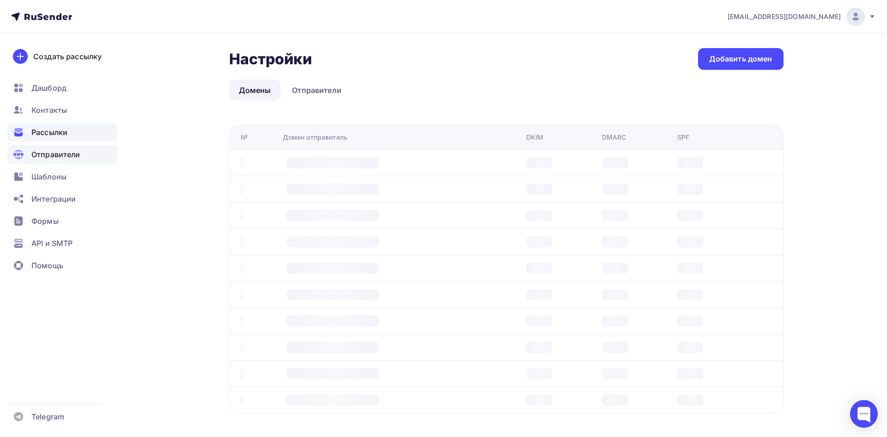
click at [95, 138] on div "Рассылки" at bounding box center [62, 132] width 110 height 18
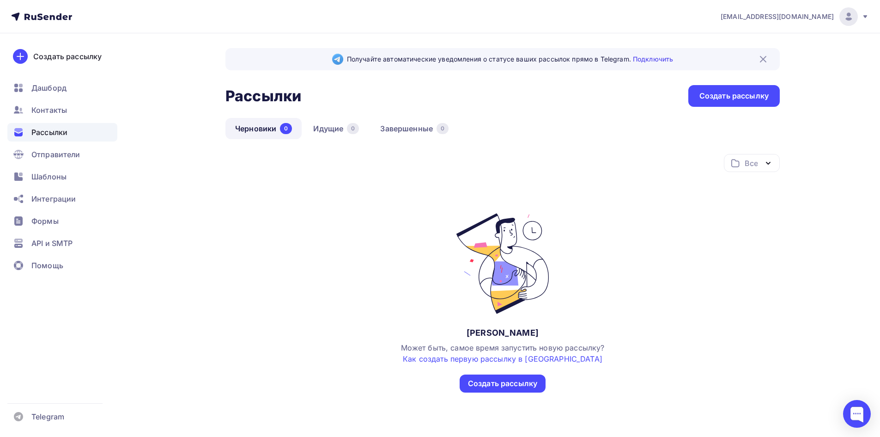
click at [45, 124] on div "Рассылки" at bounding box center [62, 132] width 110 height 18
click at [49, 119] on div "Контакты" at bounding box center [62, 110] width 110 height 18
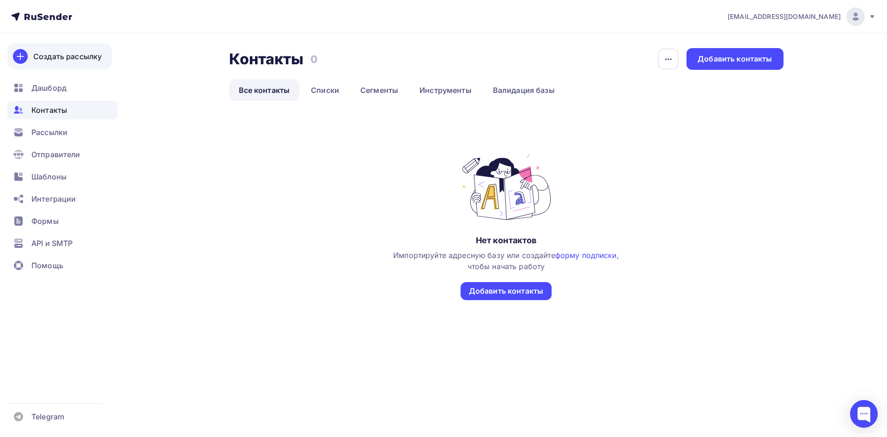
click at [69, 60] on div "Создать рассылку" at bounding box center [67, 56] width 68 height 11
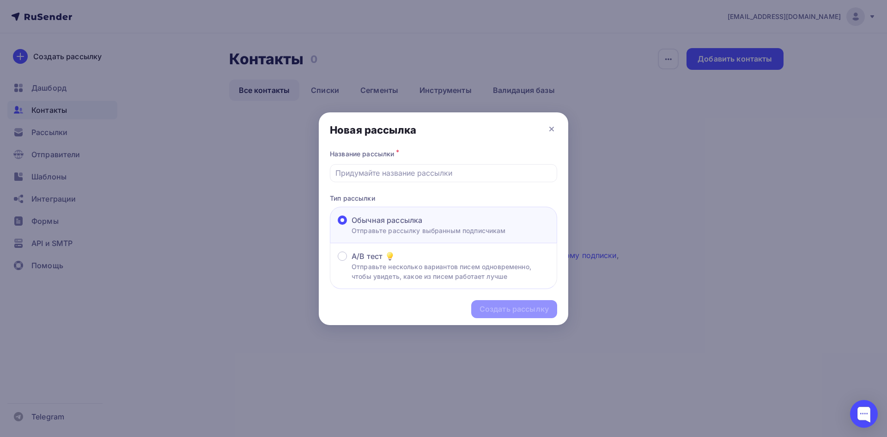
click at [557, 129] on div "Новая рассылка" at bounding box center [443, 129] width 249 height 35
click at [547, 134] on div "Новая рассылка" at bounding box center [443, 129] width 249 height 35
click at [551, 130] on icon at bounding box center [551, 128] width 11 height 11
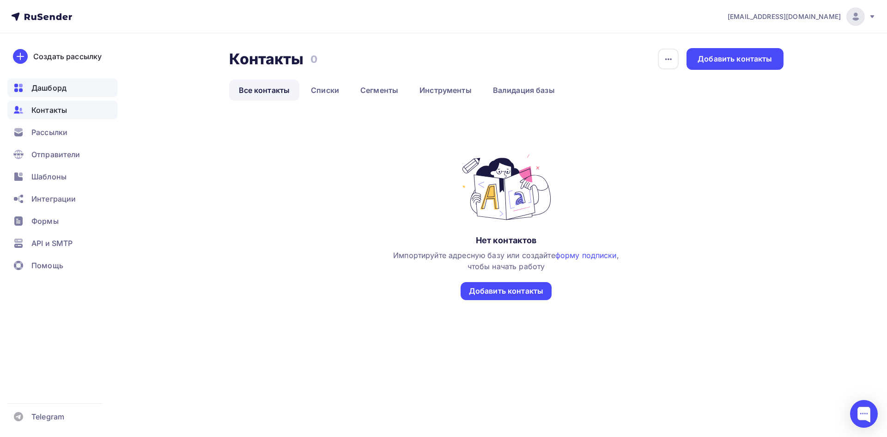
click at [32, 91] on span "Дашборд" at bounding box center [48, 87] width 35 height 11
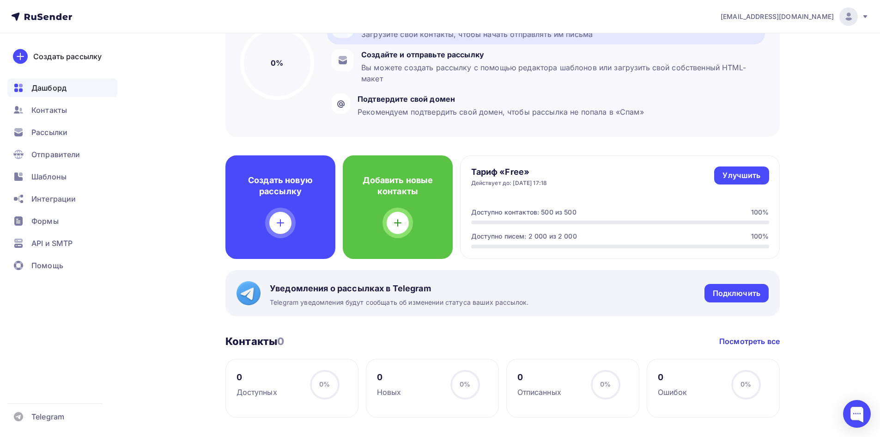
scroll to position [92, 0]
